Goal: Task Accomplishment & Management: Manage account settings

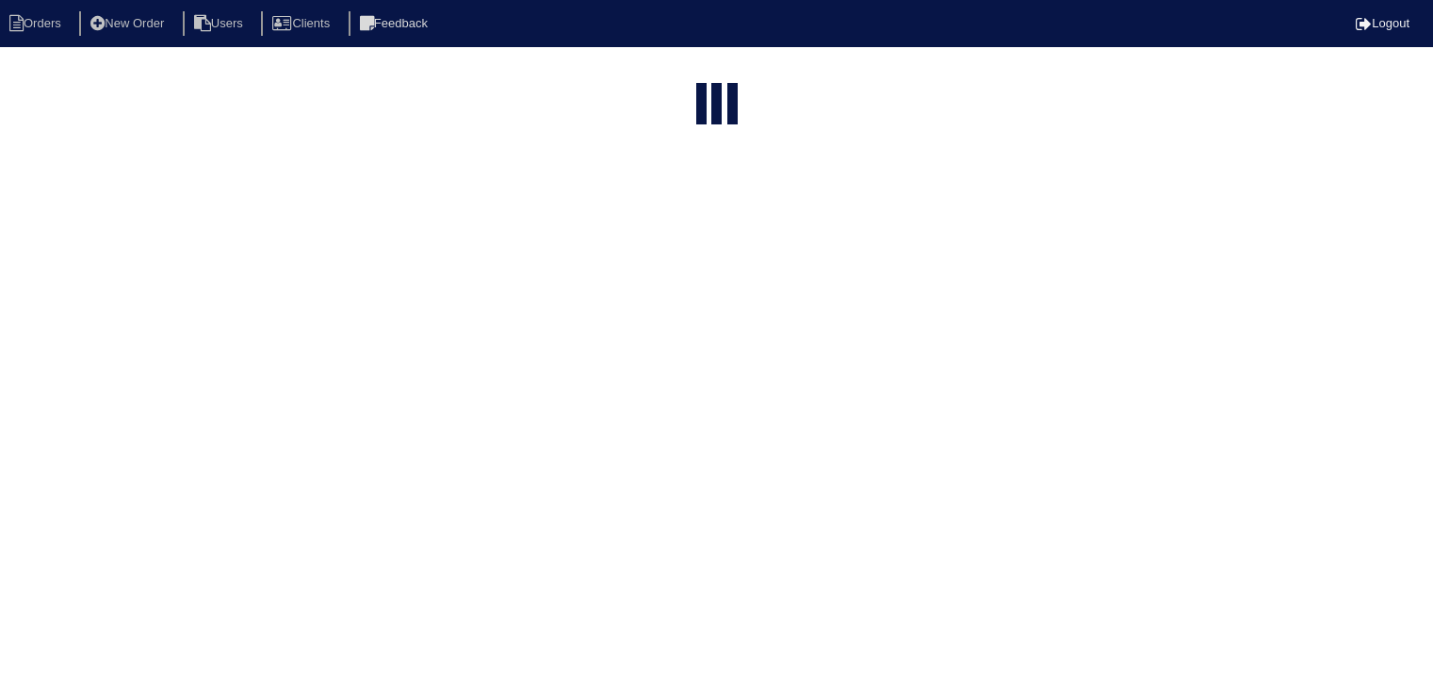
select select "15"
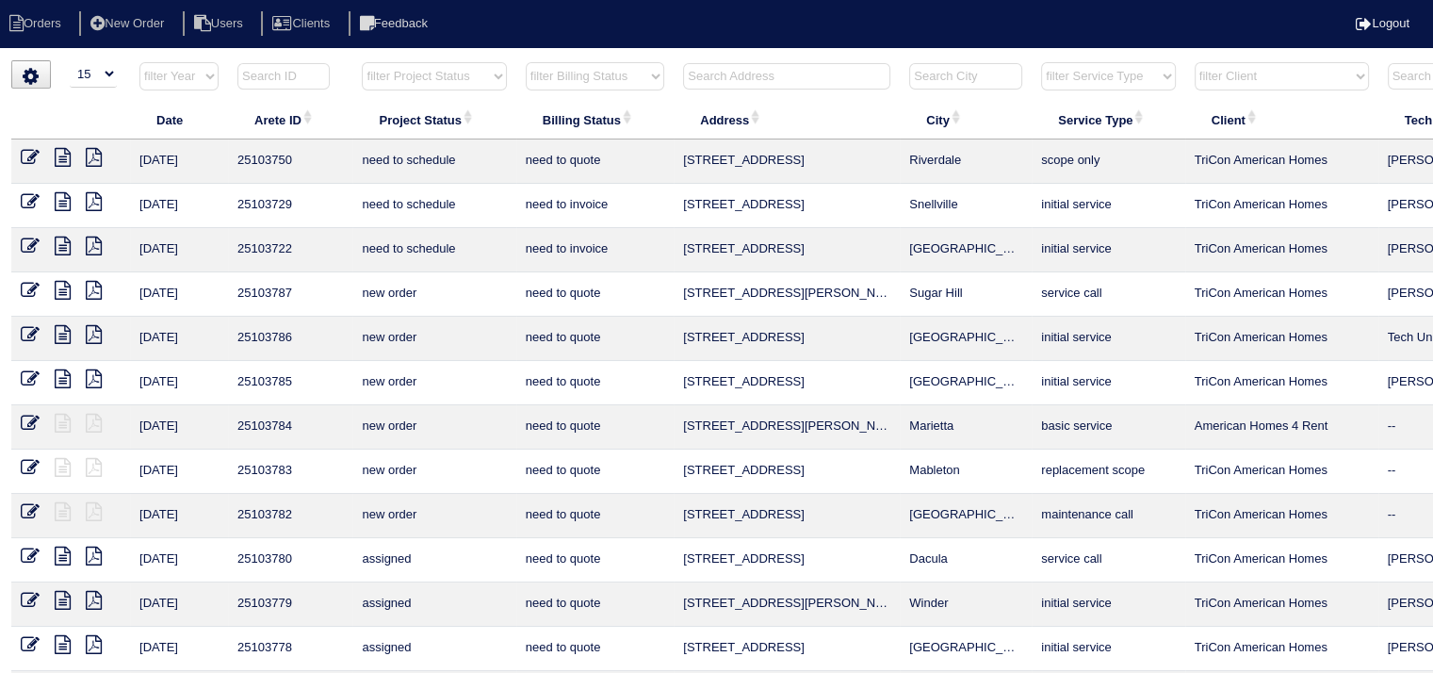
click at [771, 76] on input "text" at bounding box center [786, 76] width 207 height 26
type input "1456 steam"
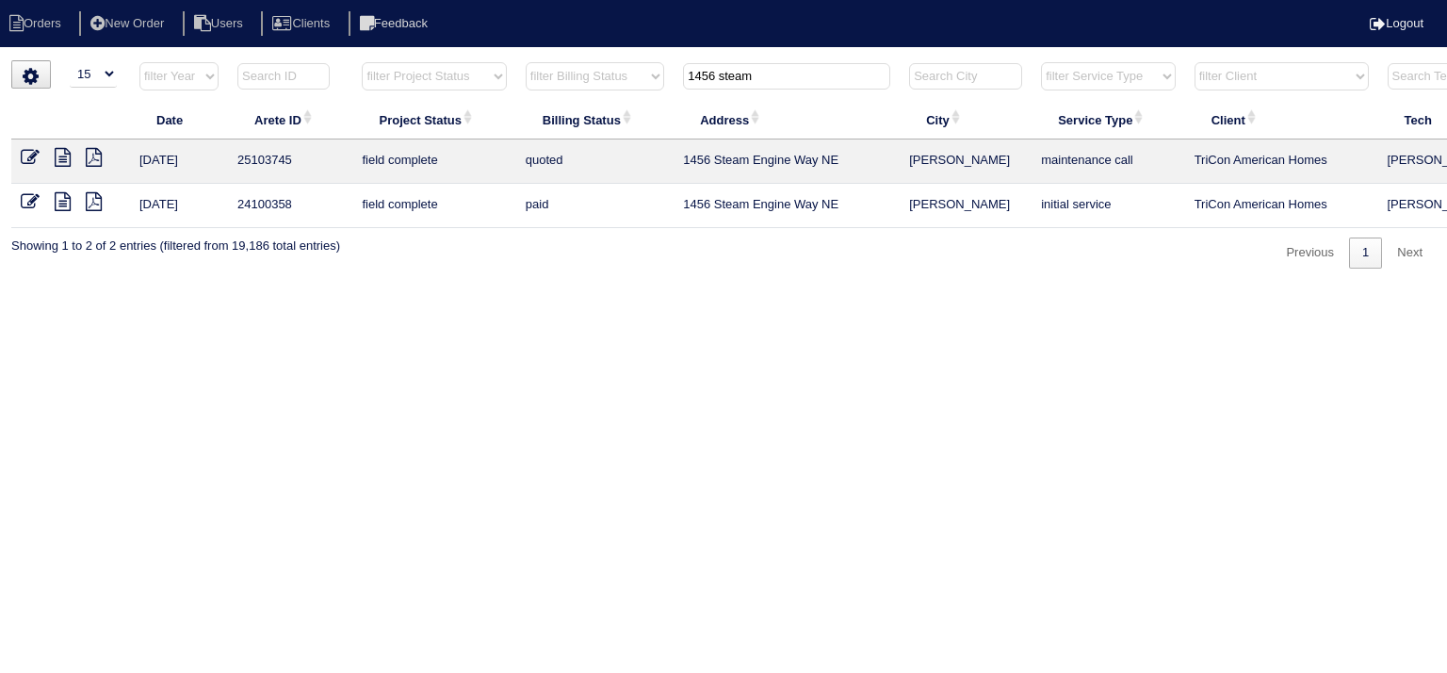
click at [57, 161] on icon at bounding box center [63, 157] width 16 height 19
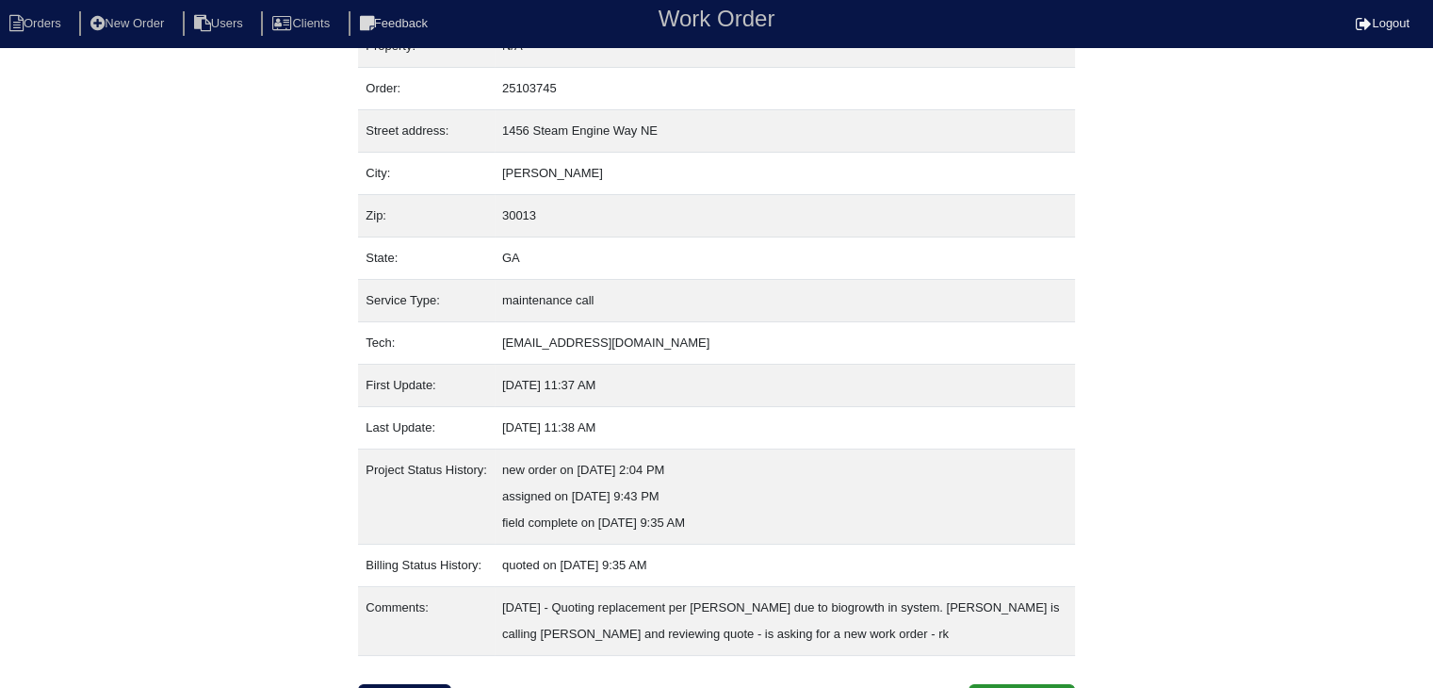
scroll to position [64, 0]
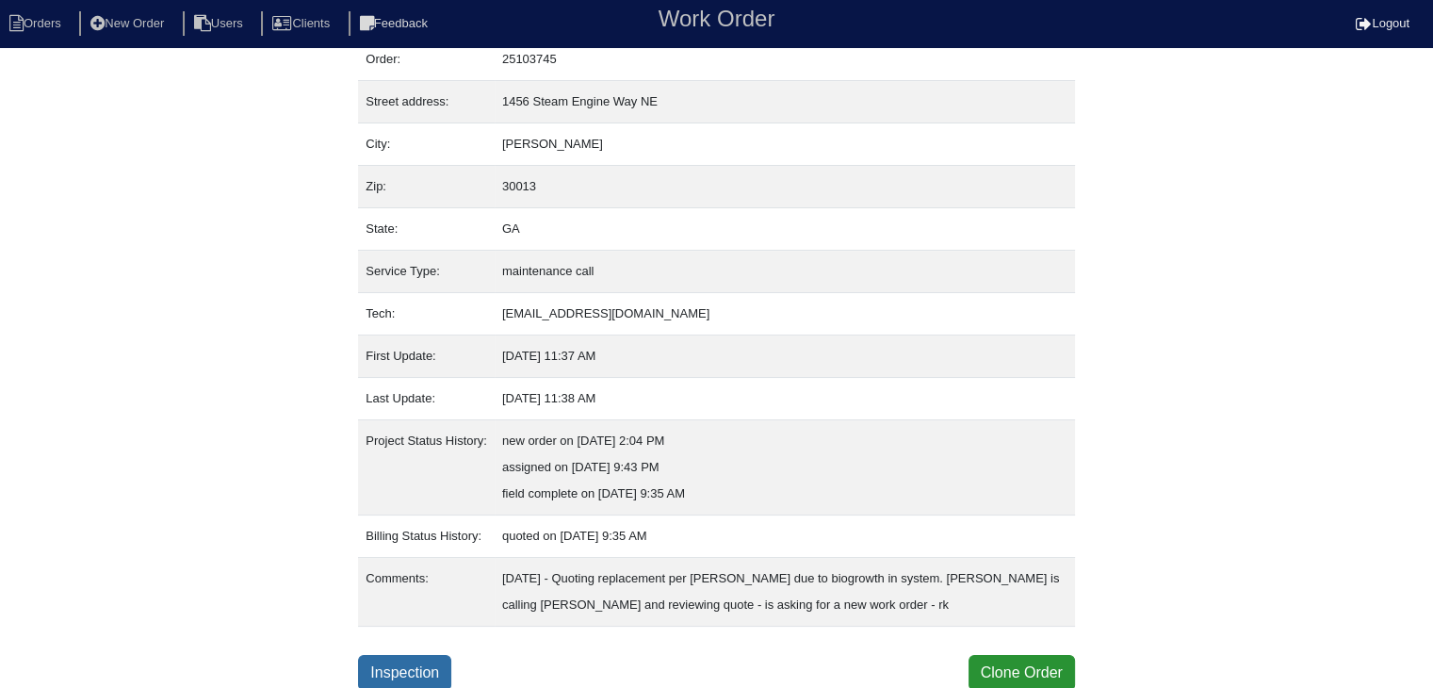
click at [413, 667] on link "Inspection" at bounding box center [404, 673] width 93 height 36
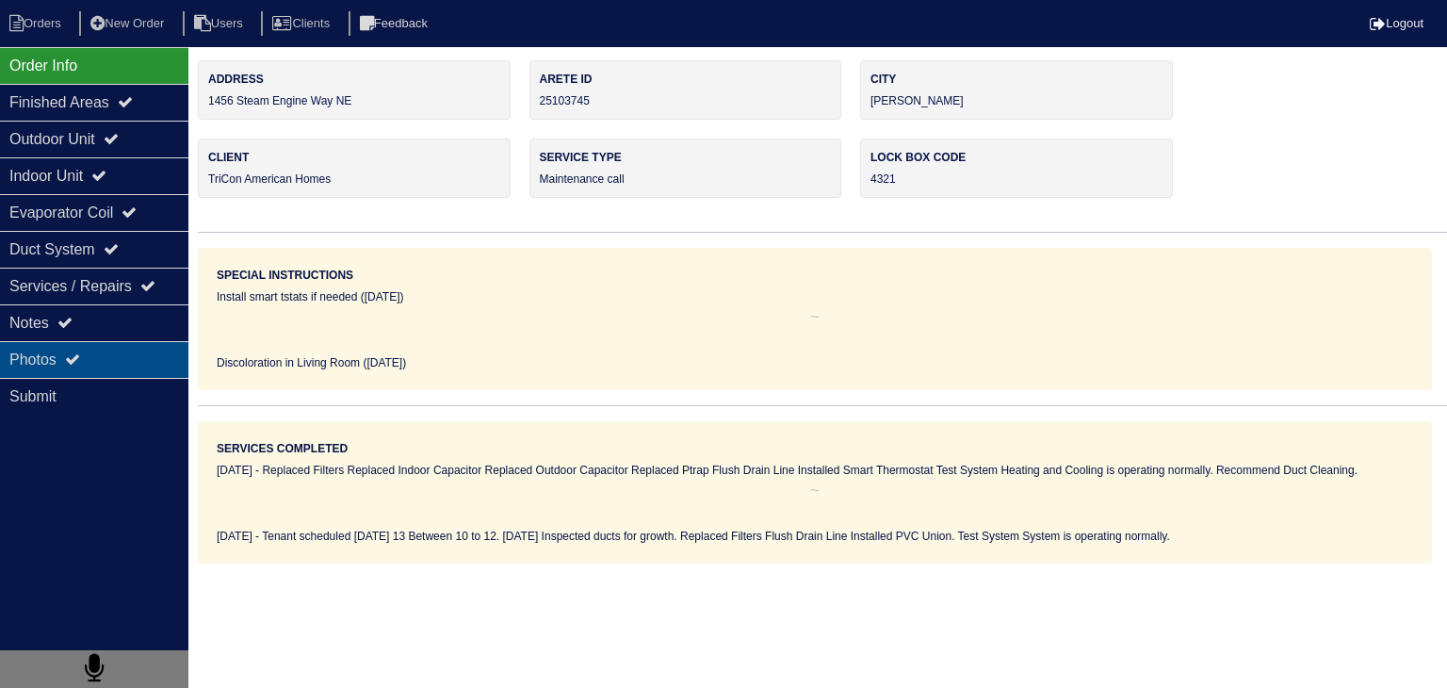
click at [76, 354] on icon at bounding box center [72, 358] width 15 height 15
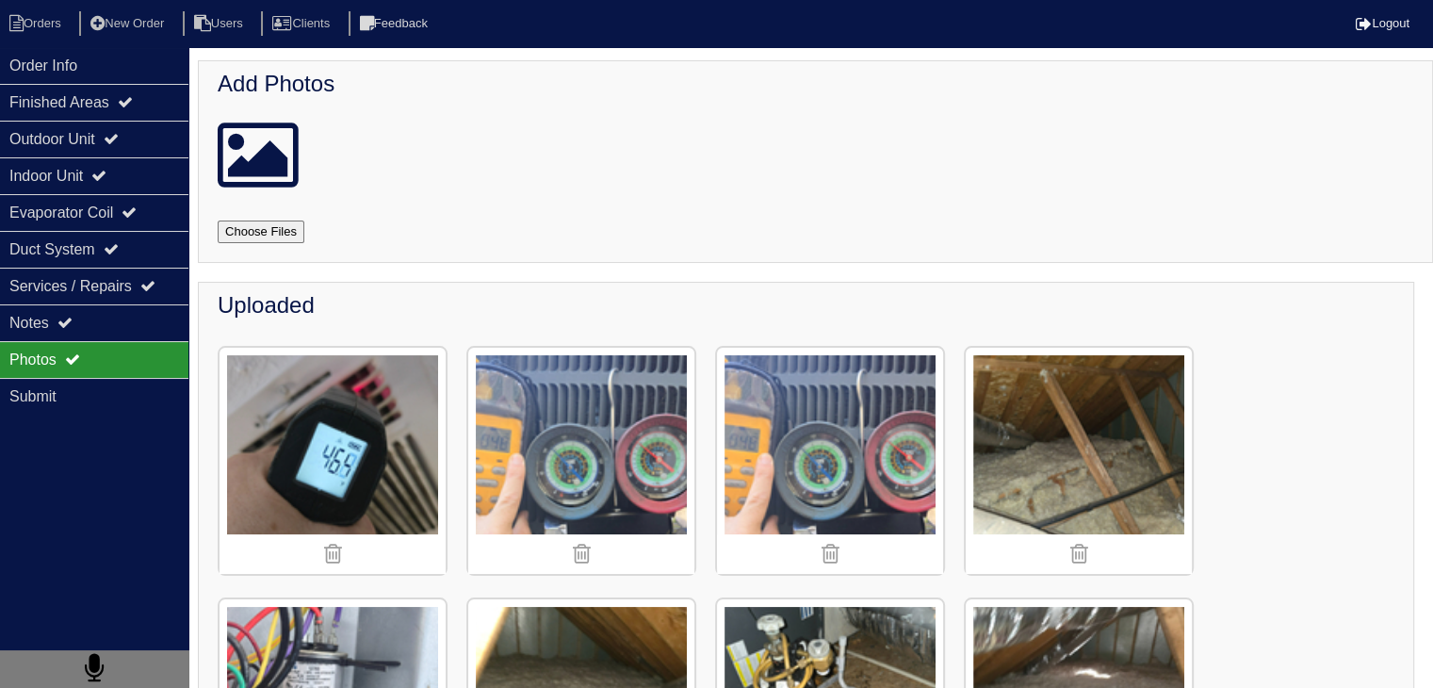
click at [692, 433] on img at bounding box center [581, 461] width 226 height 226
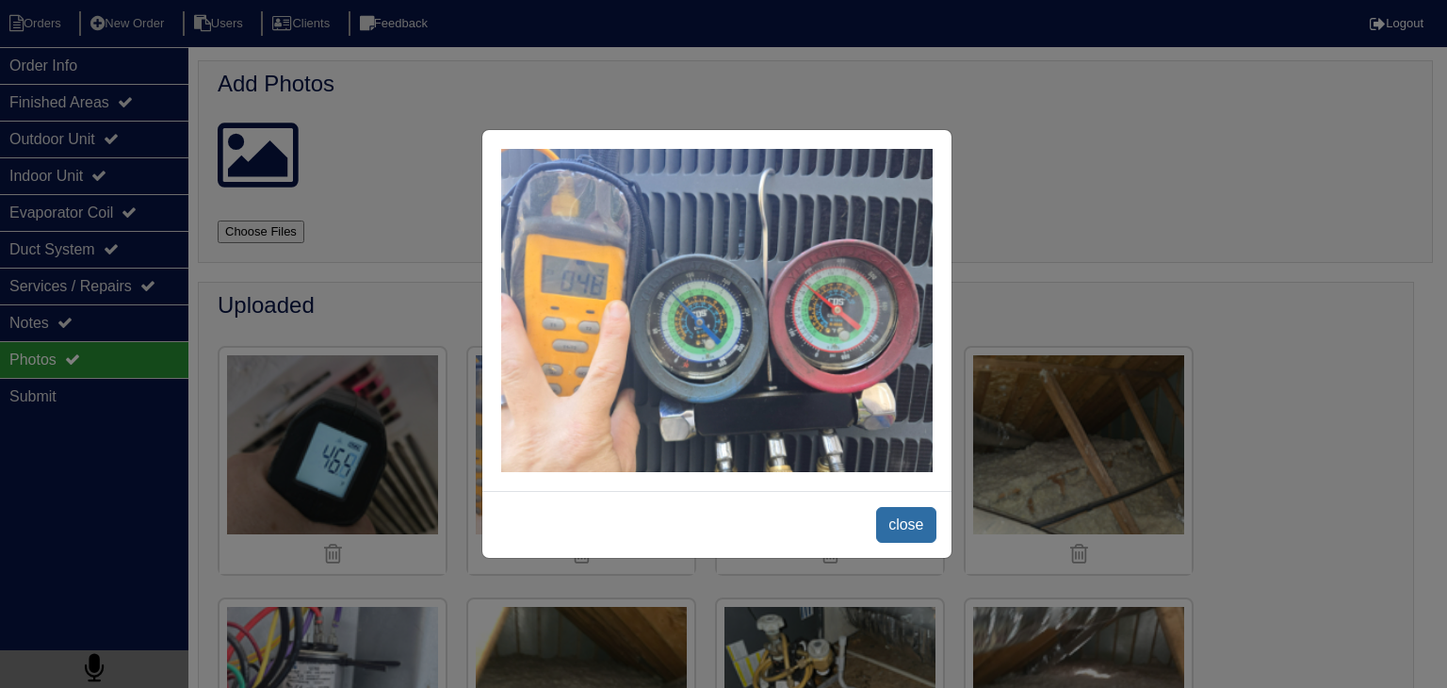
click at [906, 525] on span "close" at bounding box center [905, 525] width 59 height 36
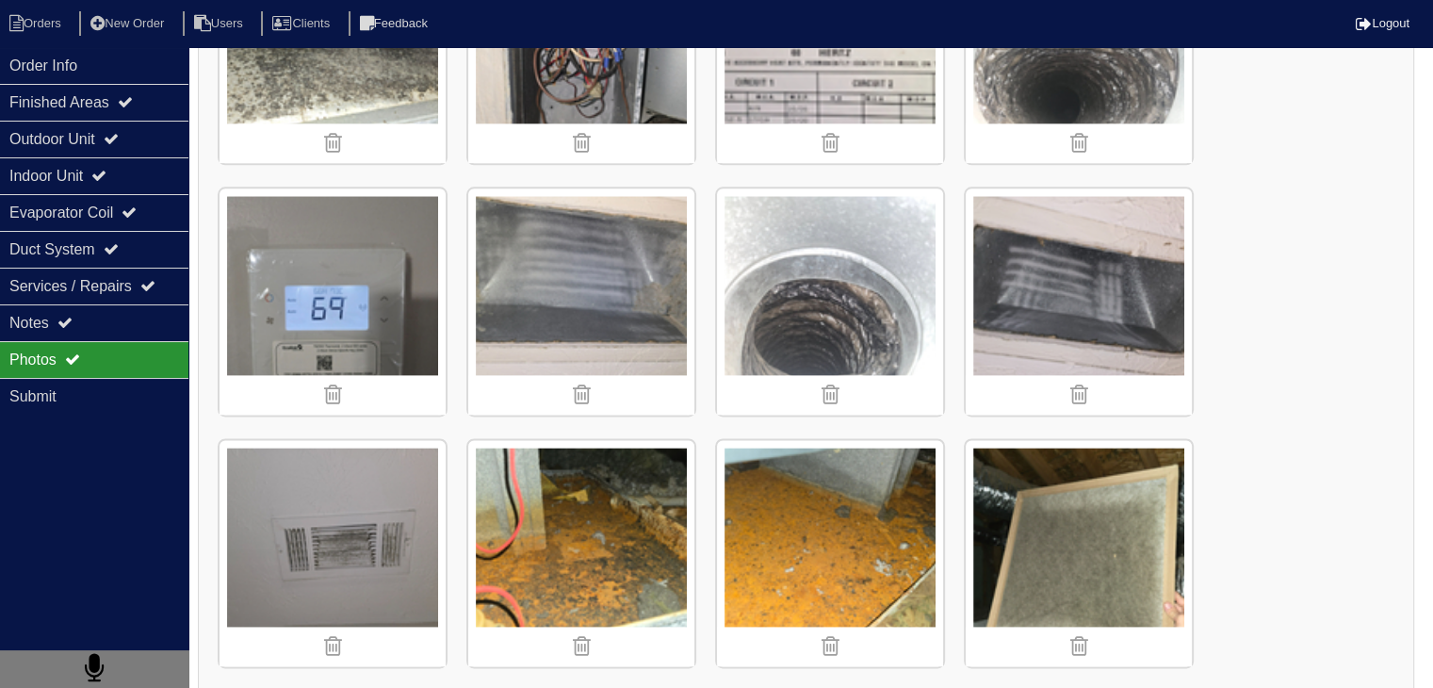
scroll to position [2544, 0]
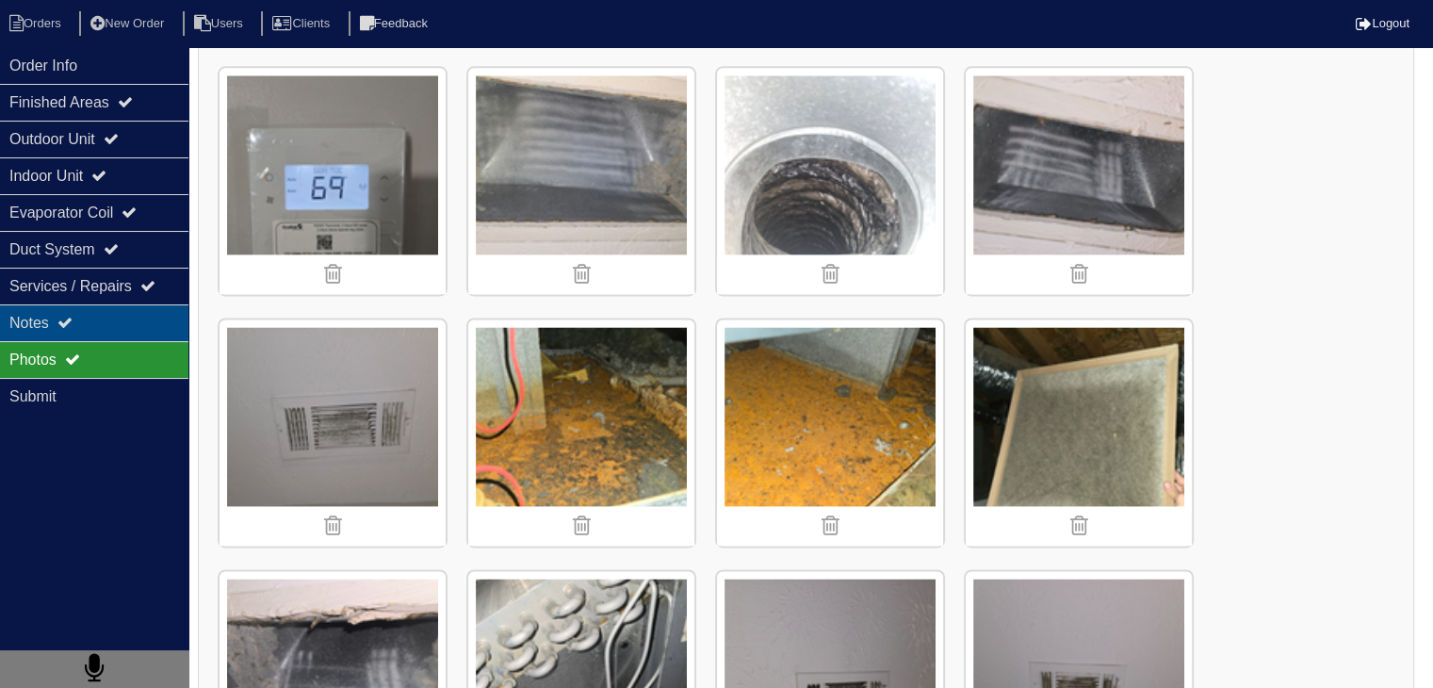
click at [129, 323] on div "Notes" at bounding box center [94, 322] width 188 height 37
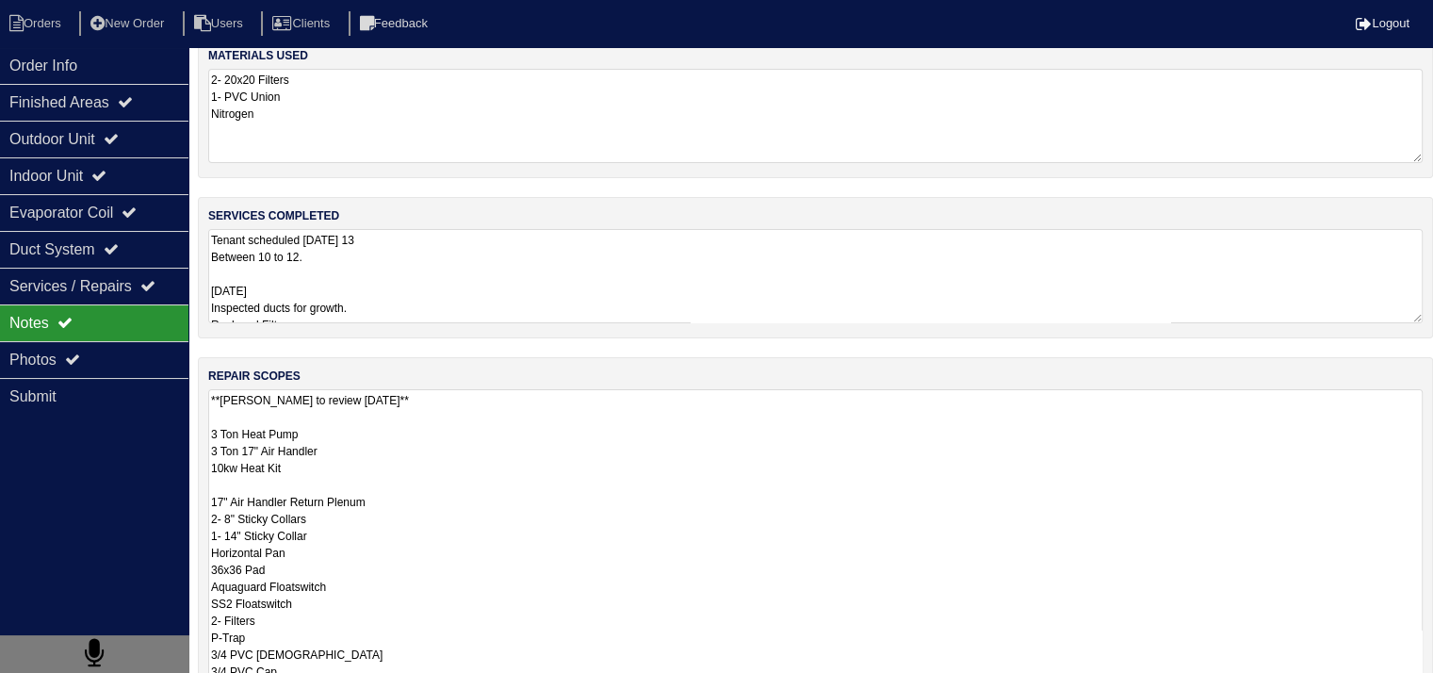
scroll to position [272, 0]
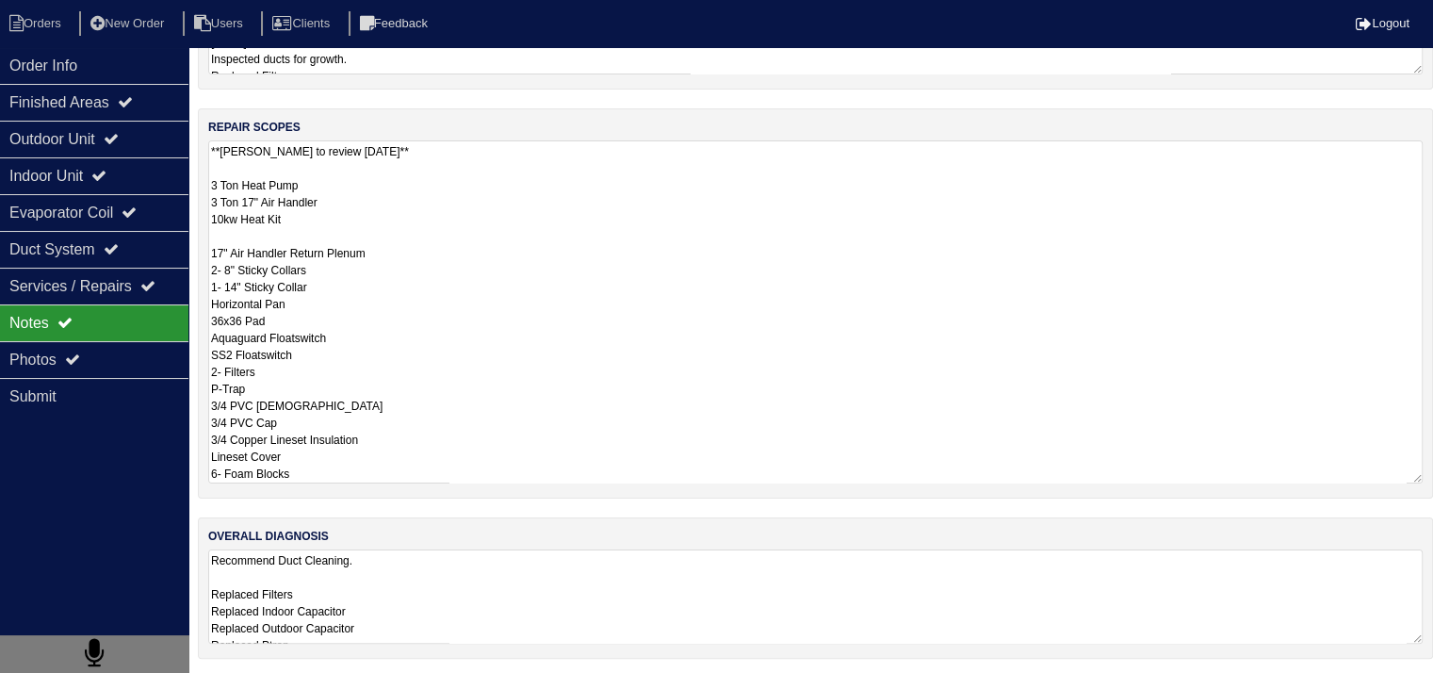
click at [386, 443] on textarea "**Dan to review 10.13.2025** 3 Ton Heat Pump 3 Ton 17" Air Handler 10kw Heat Ki…" at bounding box center [815, 311] width 1215 height 343
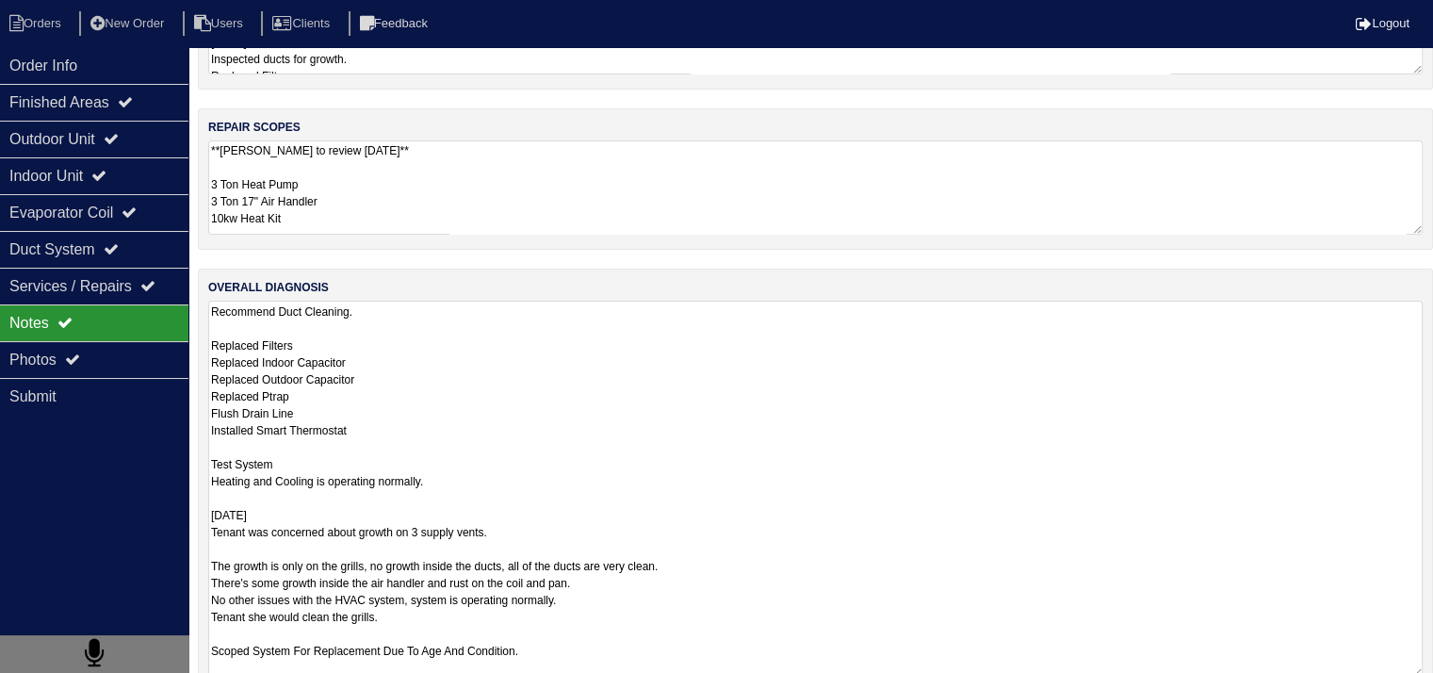
click at [384, 572] on textarea "Recommend Duct Cleaning. Replaced Filters Replaced Indoor Capacitor Replaced Ou…" at bounding box center [815, 489] width 1215 height 377
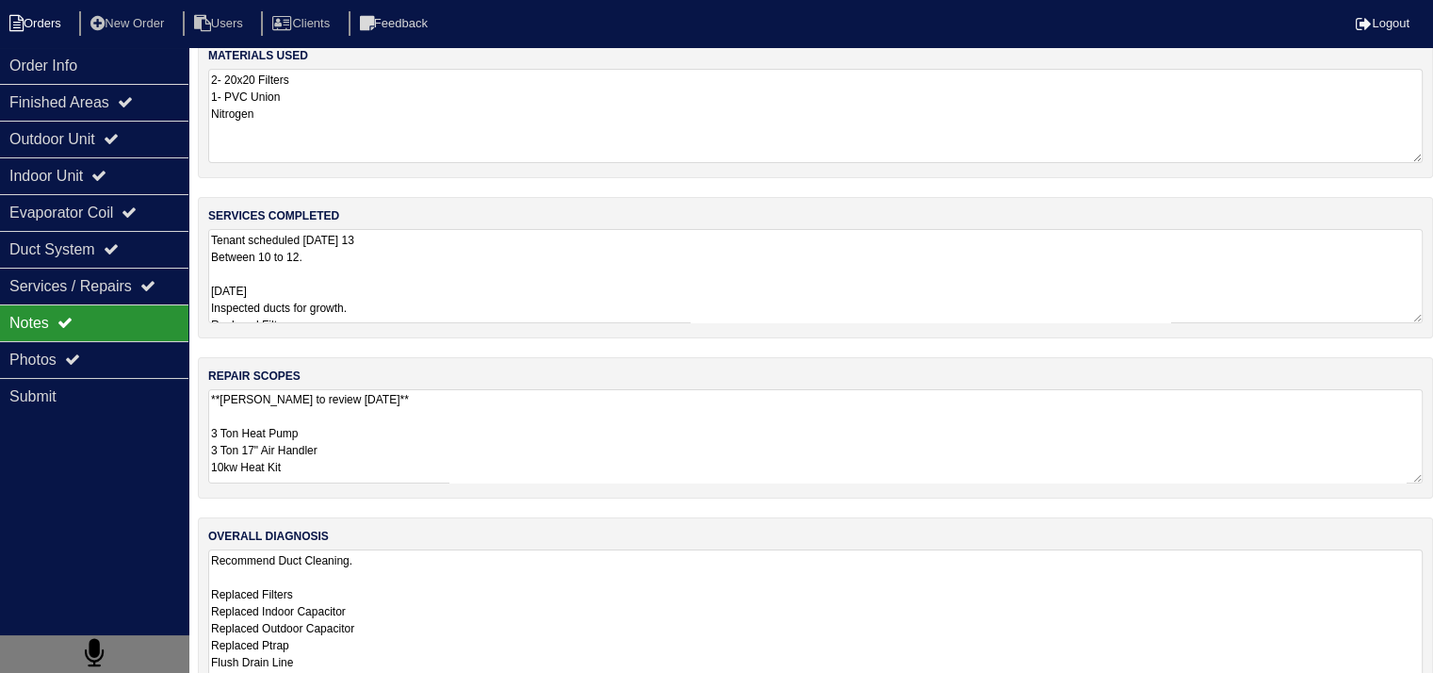
click at [61, 31] on li "Orders" at bounding box center [38, 23] width 76 height 25
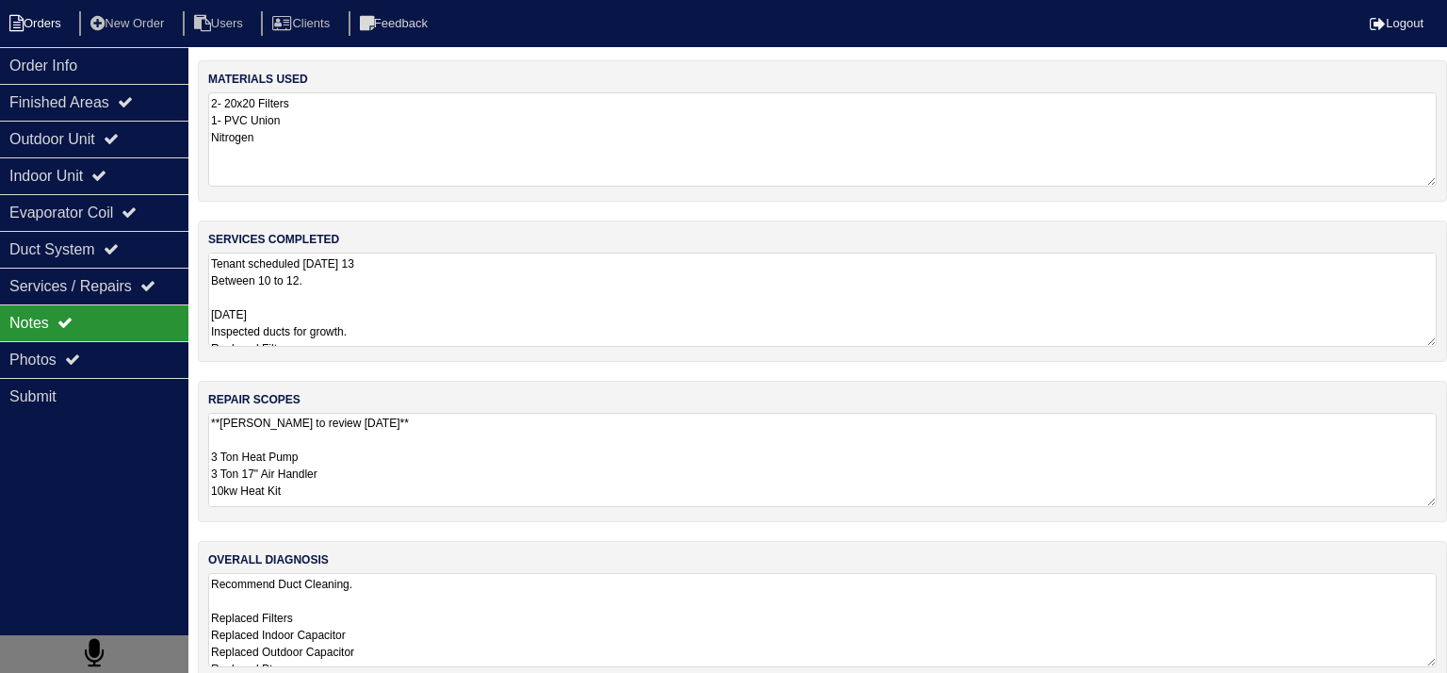
select select "15"
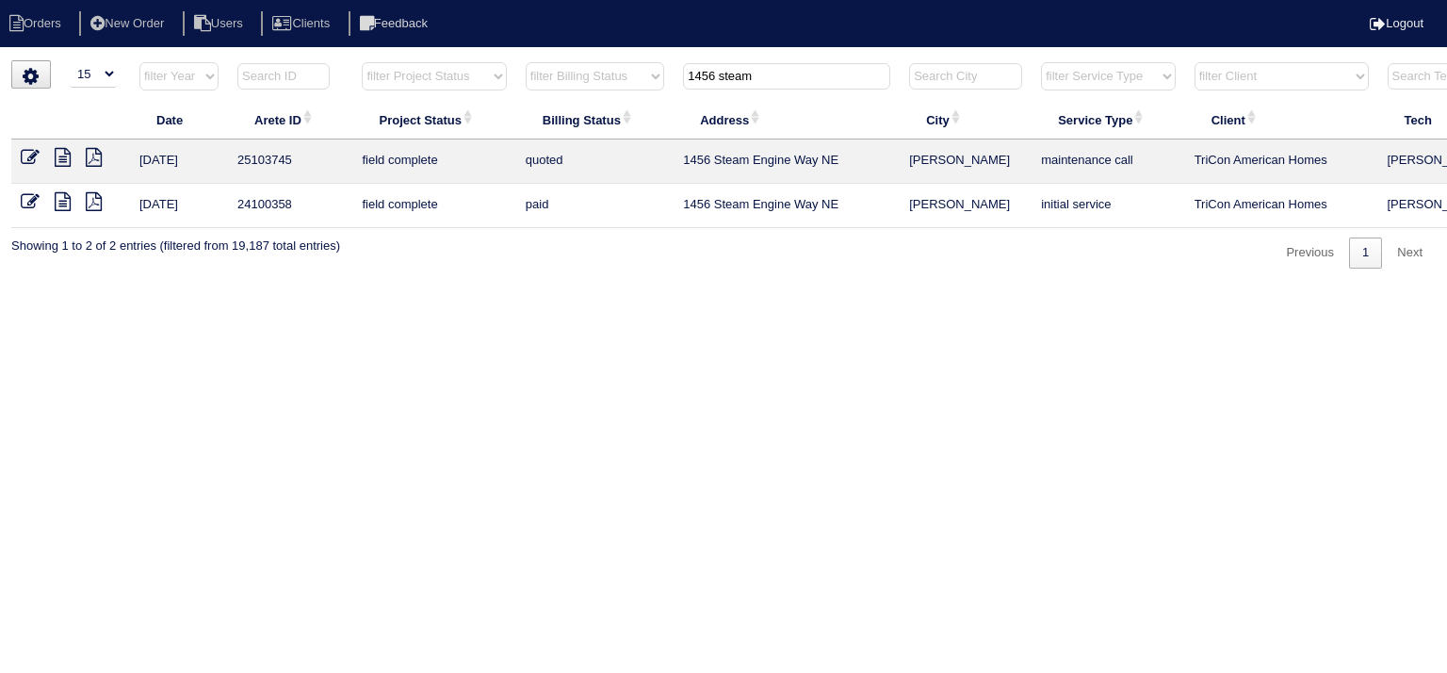
click at [57, 160] on icon at bounding box center [63, 157] width 16 height 19
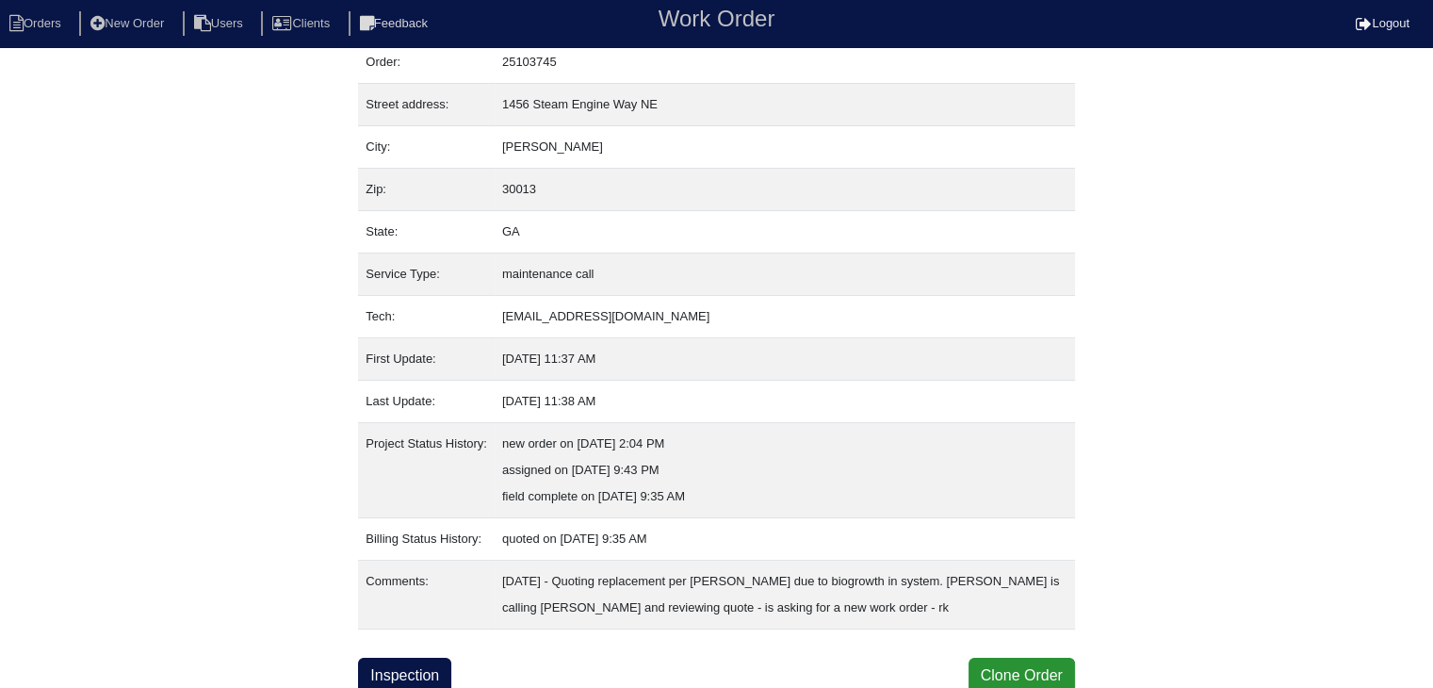
scroll to position [64, 0]
click at [415, 658] on link "Inspection" at bounding box center [404, 673] width 93 height 36
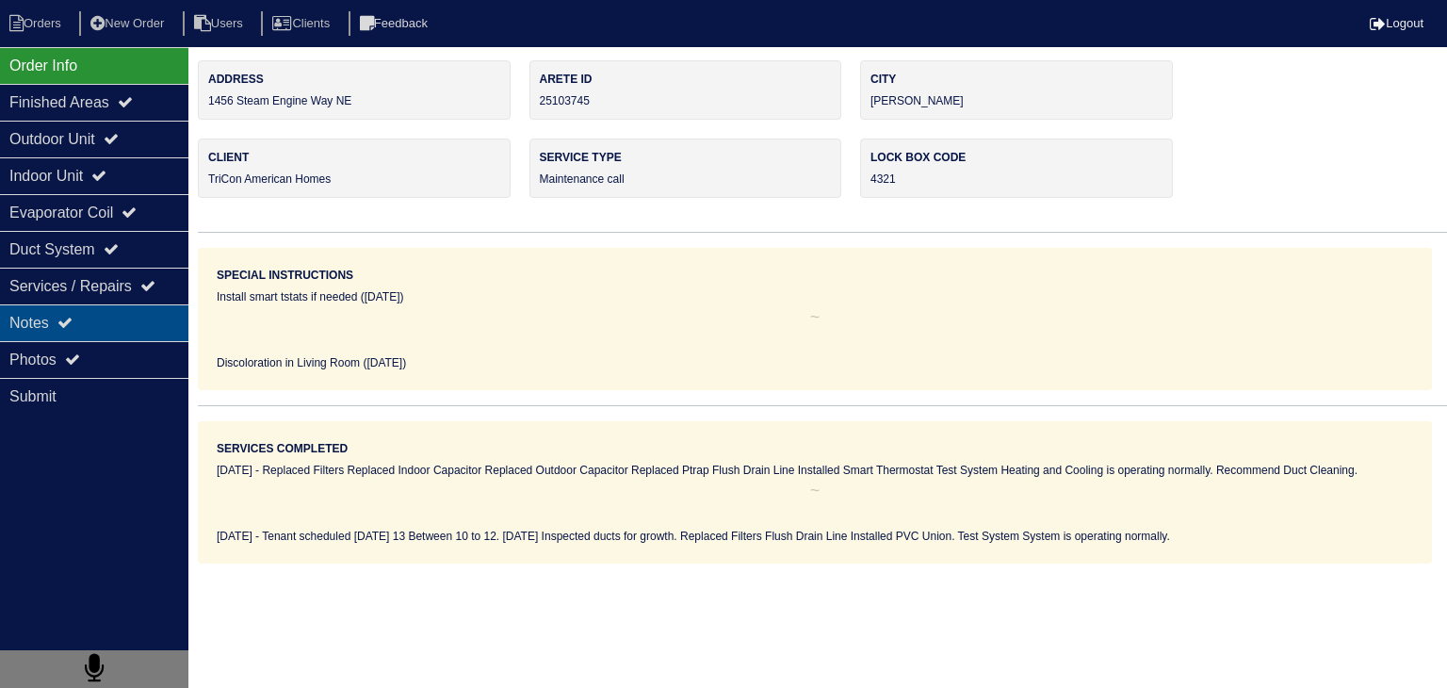
click at [139, 322] on div "Notes" at bounding box center [94, 322] width 188 height 37
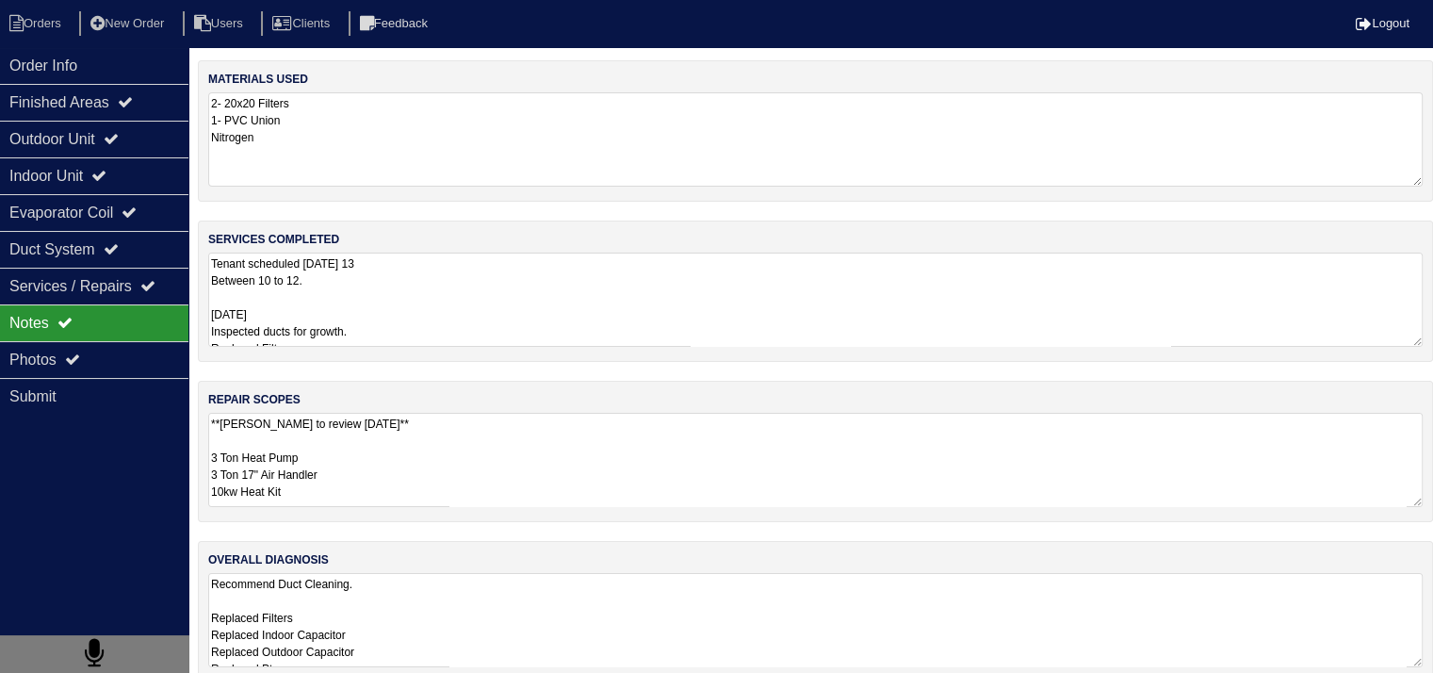
click at [406, 459] on textarea "**[PERSON_NAME] to review [DATE]** 3 Ton Heat Pump 3 Ton 17" Air Handler 10kw H…" at bounding box center [815, 460] width 1215 height 94
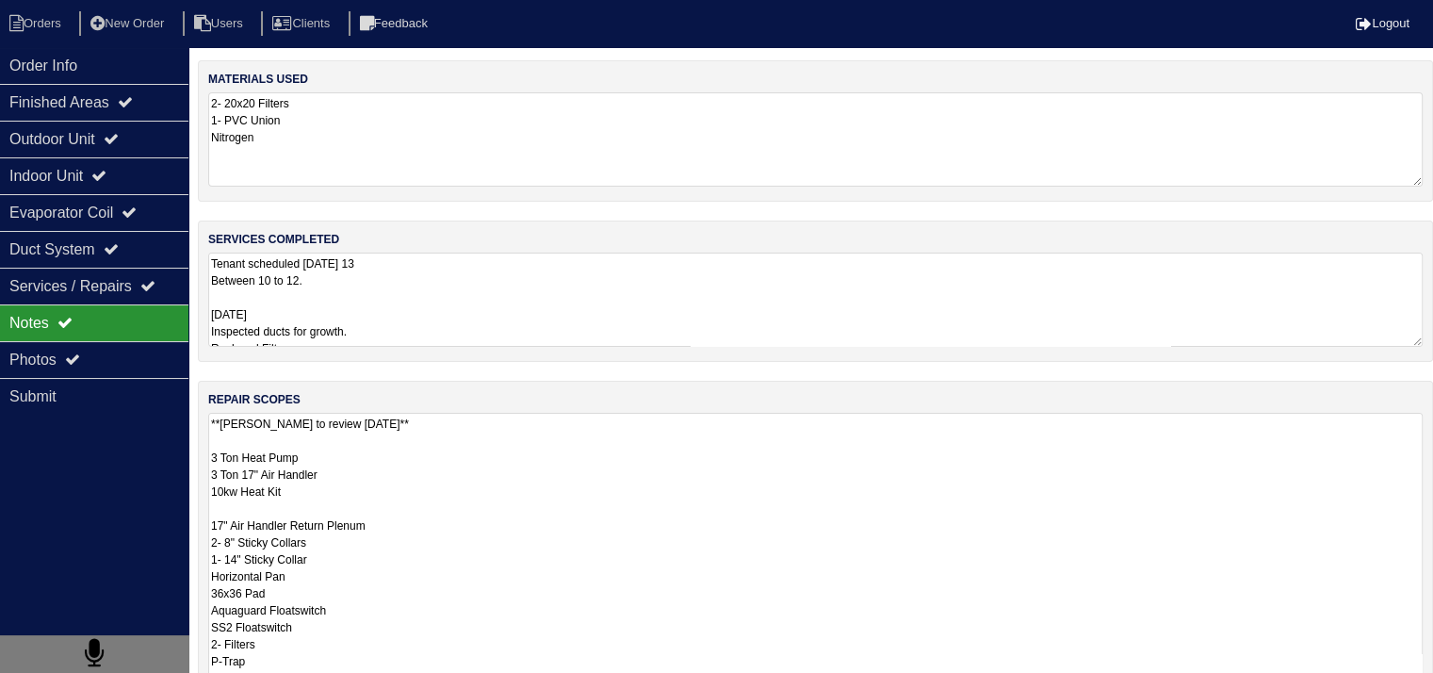
scroll to position [1, 0]
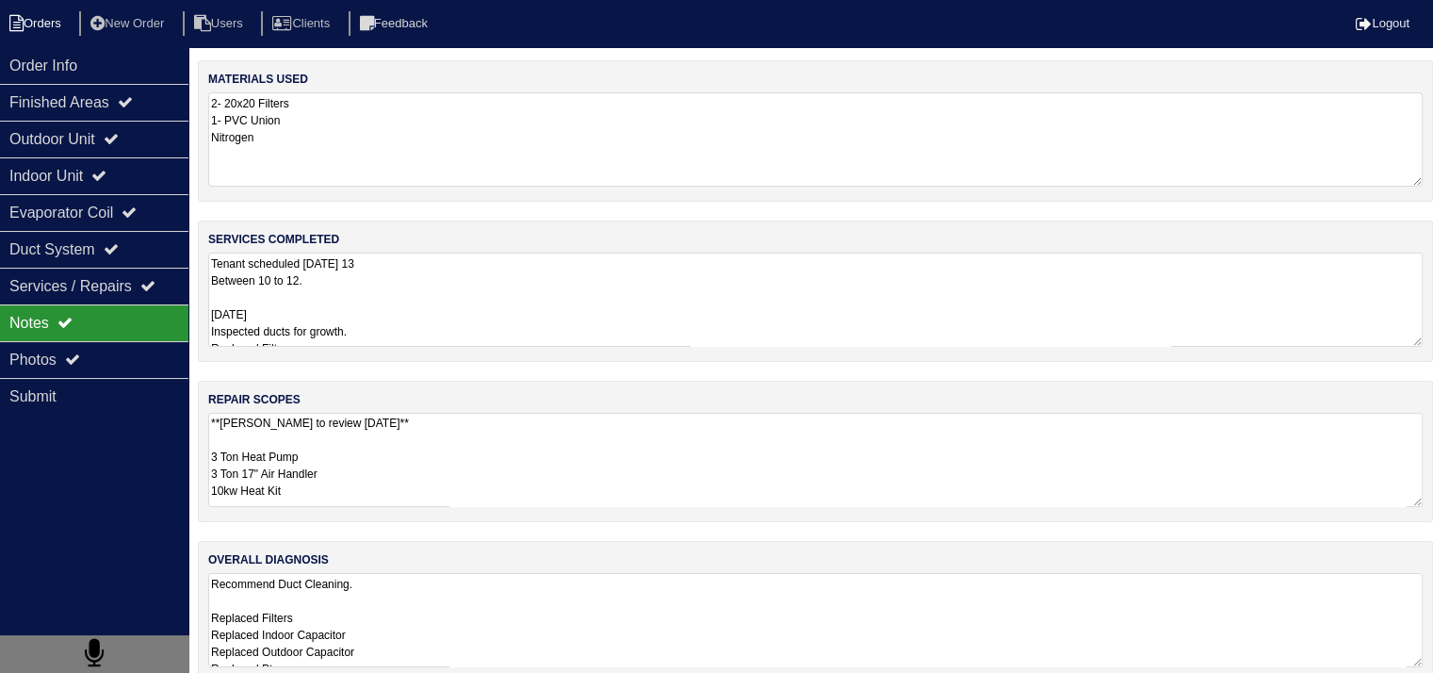
click at [41, 12] on li "Orders" at bounding box center [38, 23] width 76 height 25
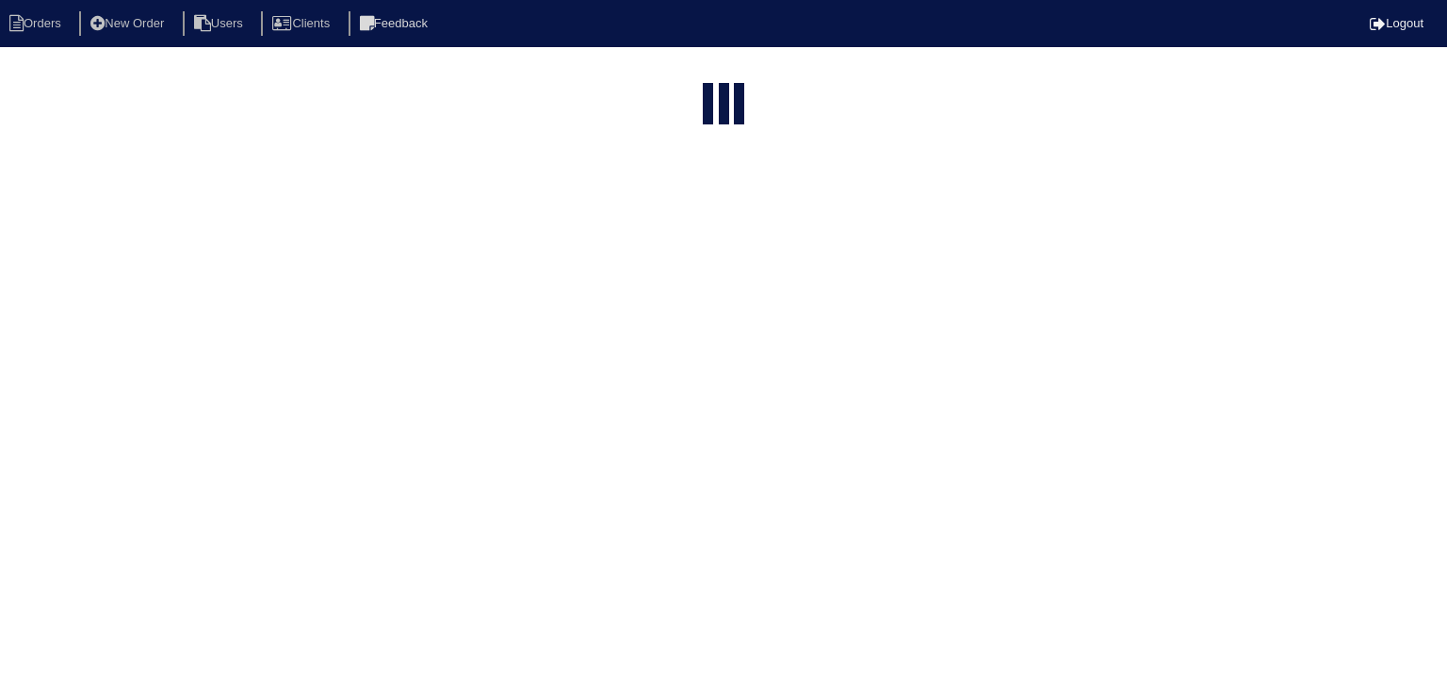
select select "15"
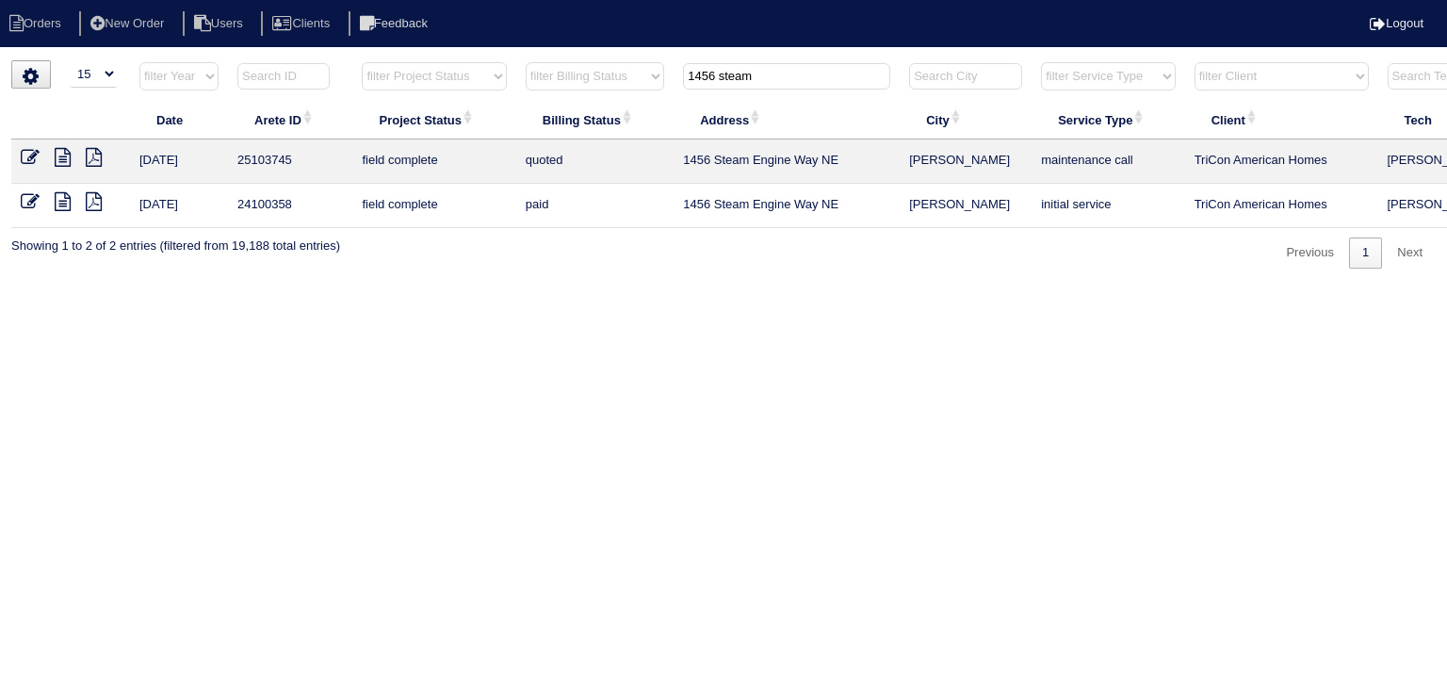
drag, startPoint x: 819, startPoint y: 71, endPoint x: 560, endPoint y: 73, distance: 259.1
click at [562, 73] on tr "filter Year -- Any Year -- 2025 2024 2023 2022 2021 2020 2019 filter Project St…" at bounding box center [827, 80] width 1633 height 39
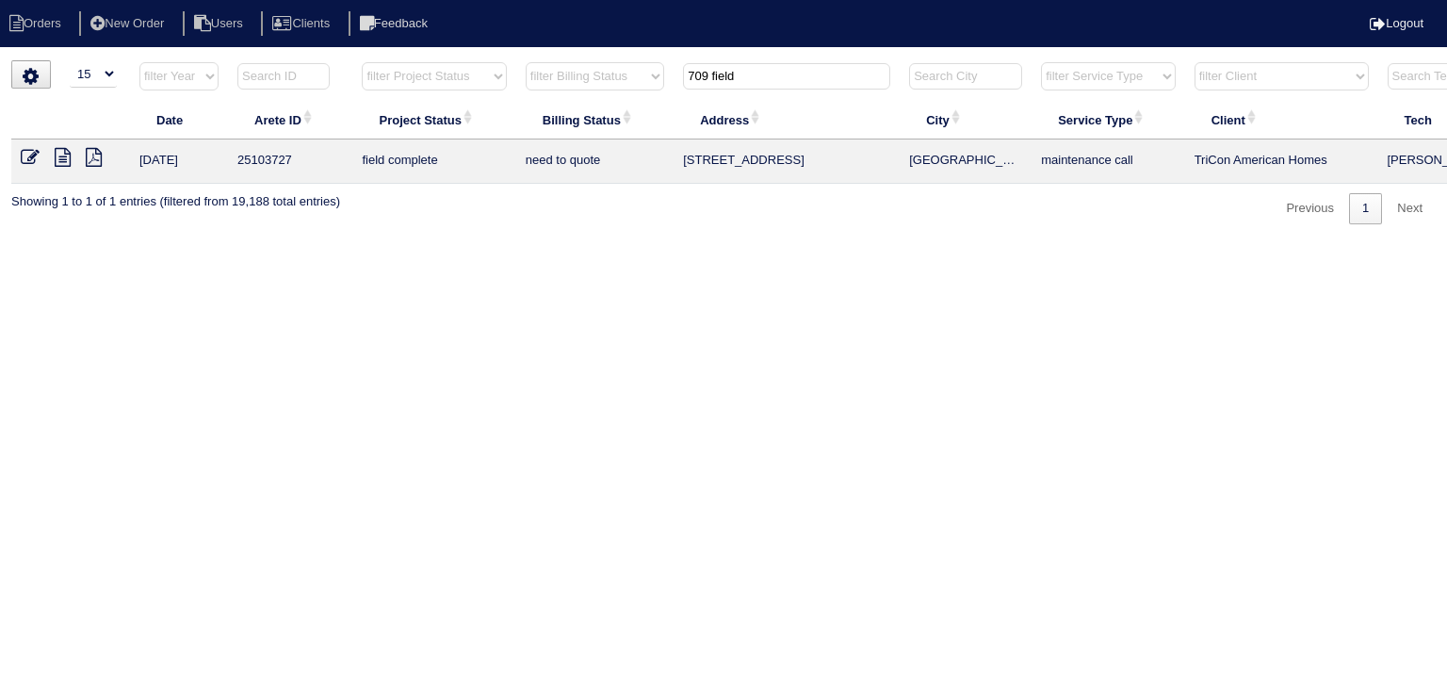
type input "709 field"
click at [58, 154] on icon at bounding box center [63, 157] width 16 height 19
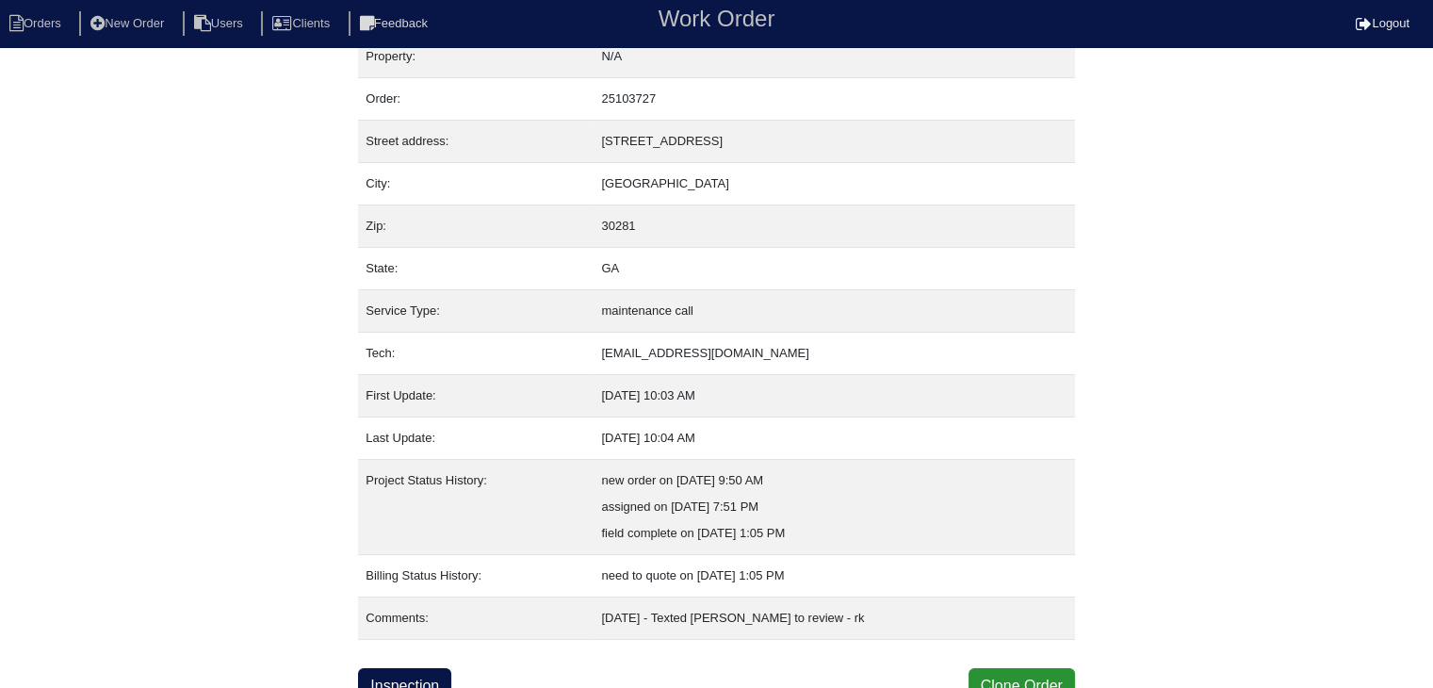
scroll to position [38, 0]
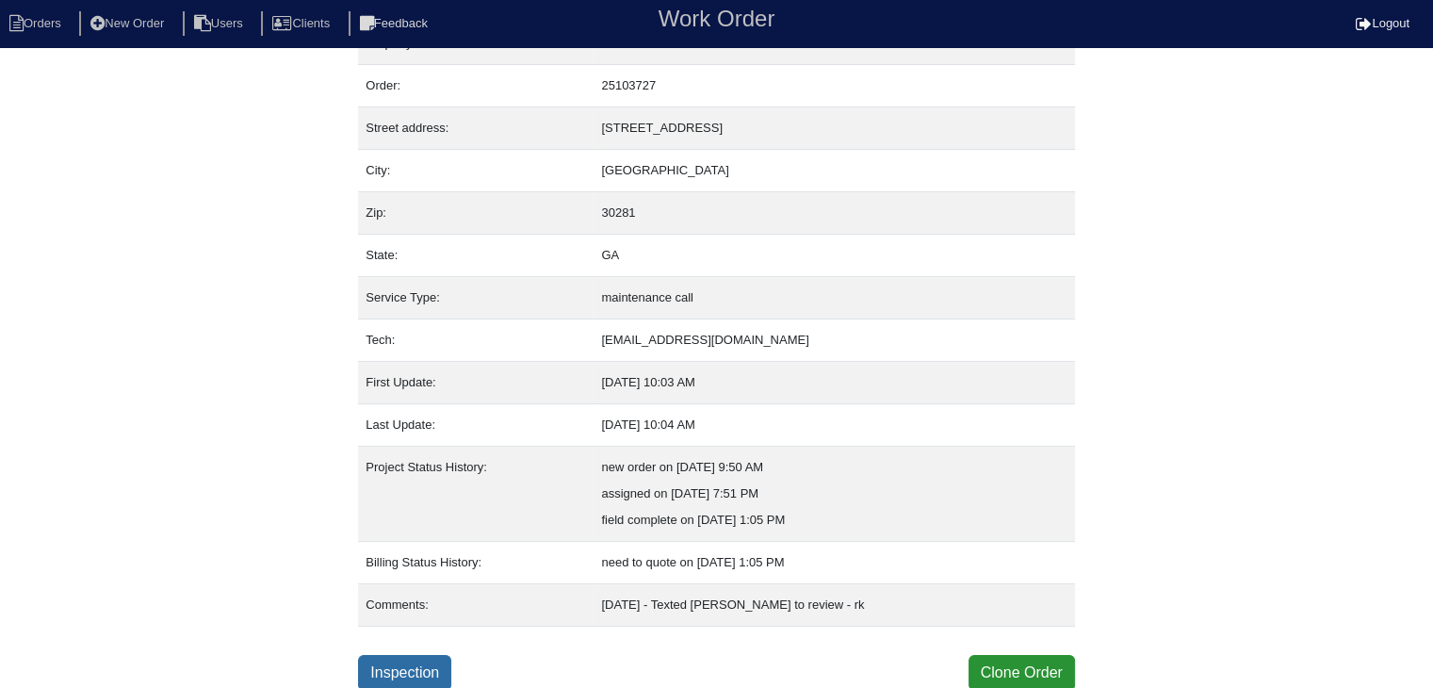
click at [415, 668] on link "Inspection" at bounding box center [404, 673] width 93 height 36
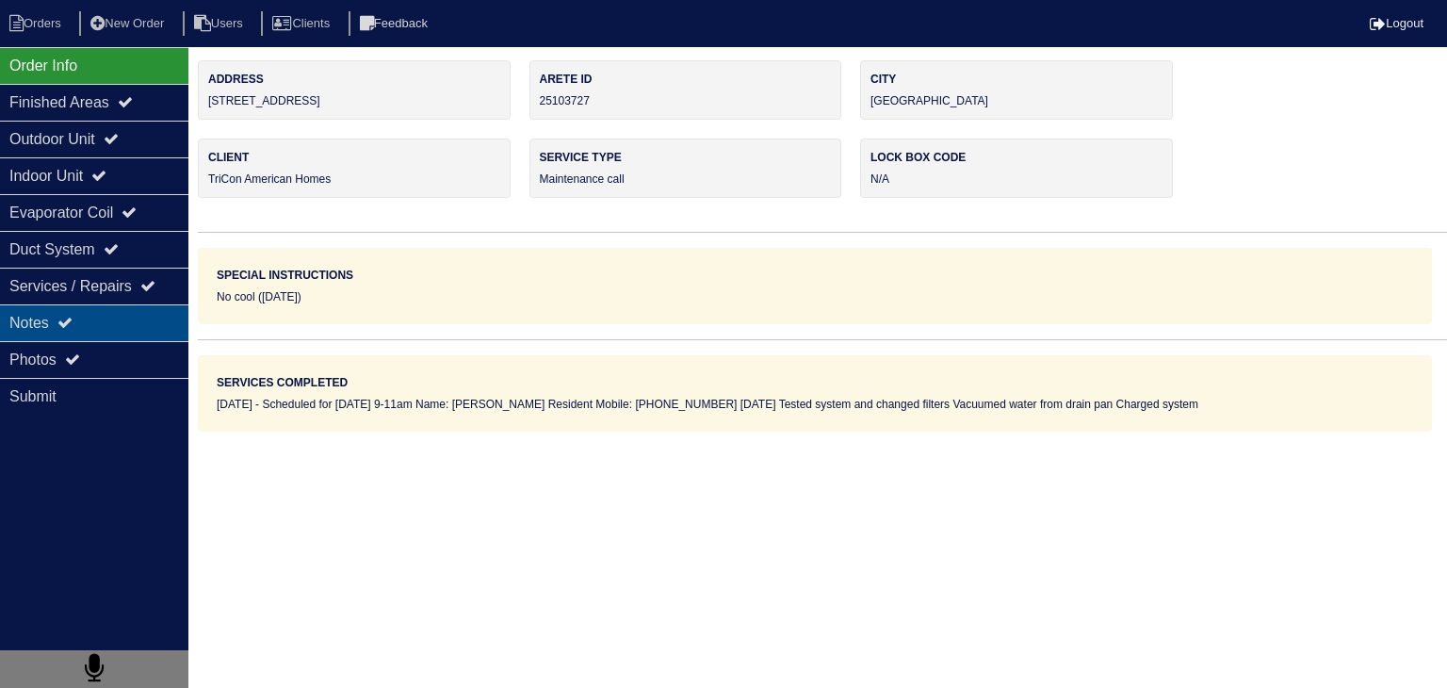
click at [81, 321] on div "Notes" at bounding box center [94, 322] width 188 height 37
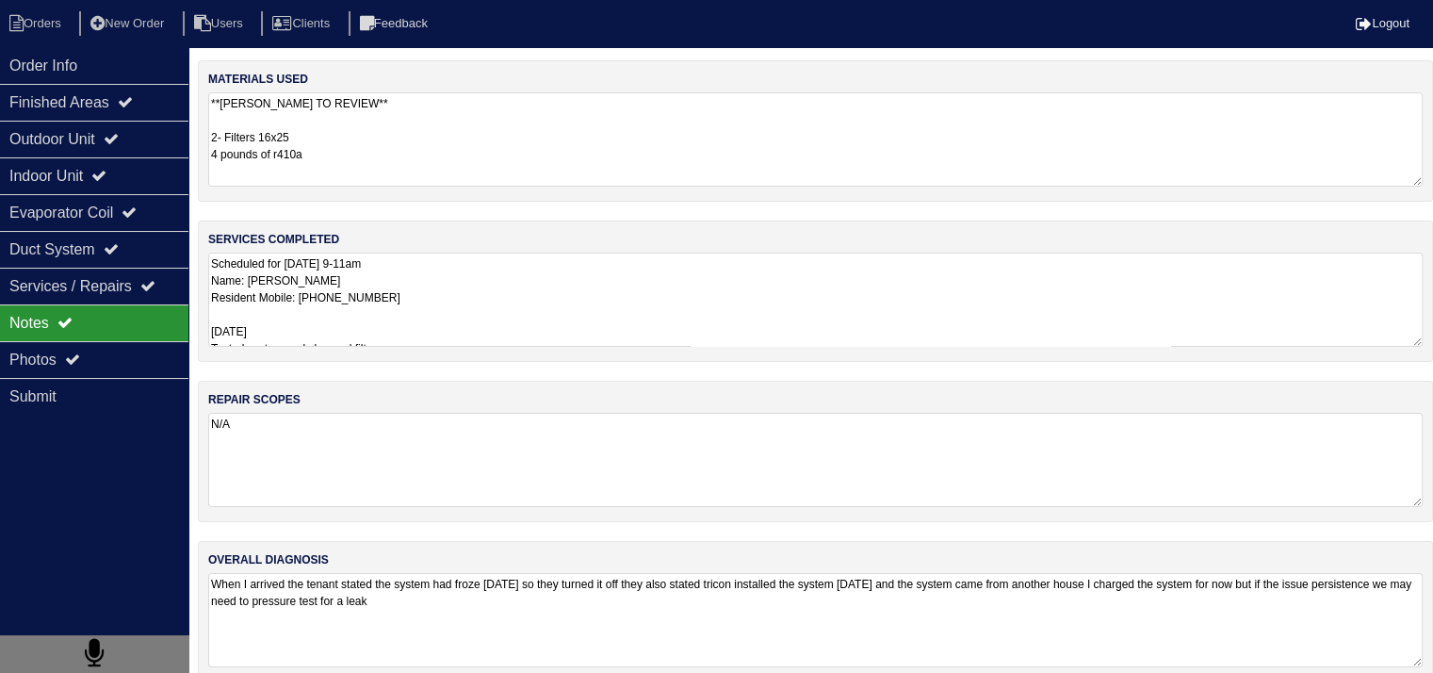
click at [320, 458] on textarea "N/A" at bounding box center [815, 460] width 1215 height 94
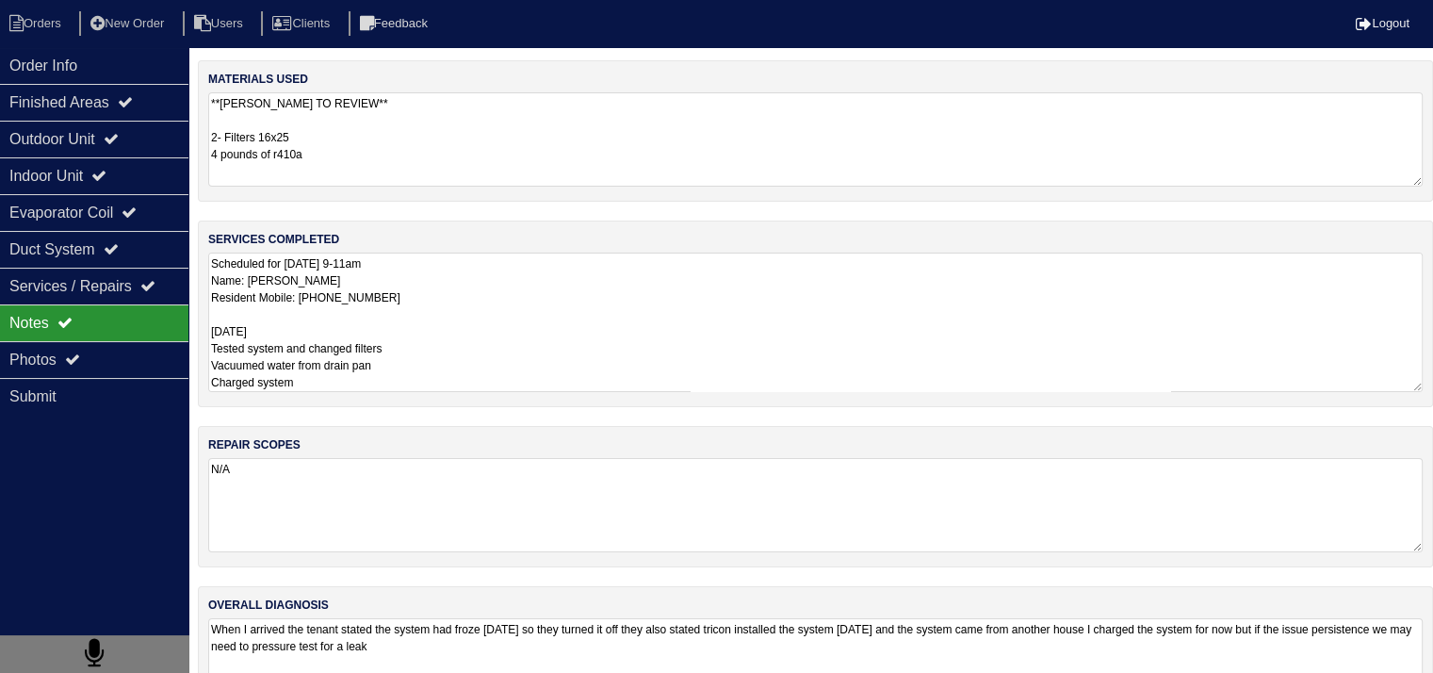
click at [441, 310] on textarea "Scheduled for [DATE] 9-11am Name: [PERSON_NAME] Resident Mobile: [PHONE_NUMBER]…" at bounding box center [815, 322] width 1215 height 139
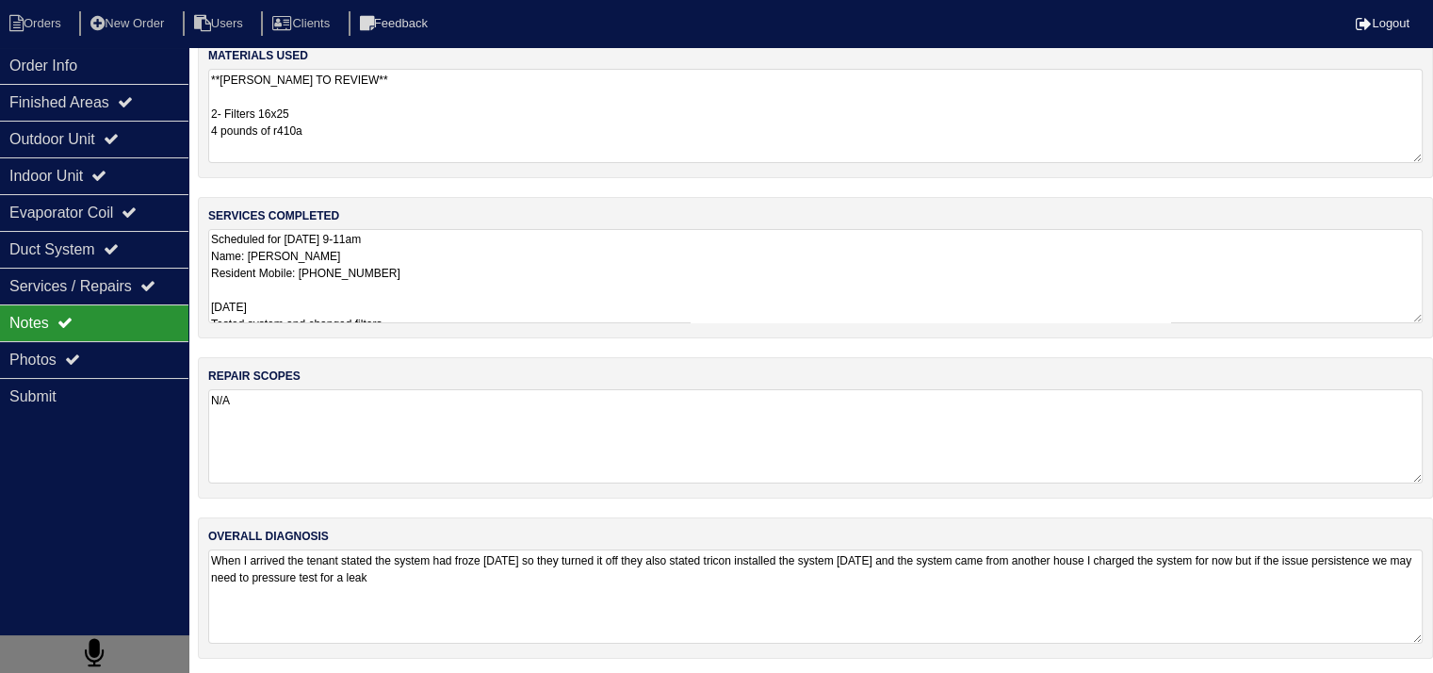
scroll to position [69, 0]
